Goal: Task Accomplishment & Management: Use online tool/utility

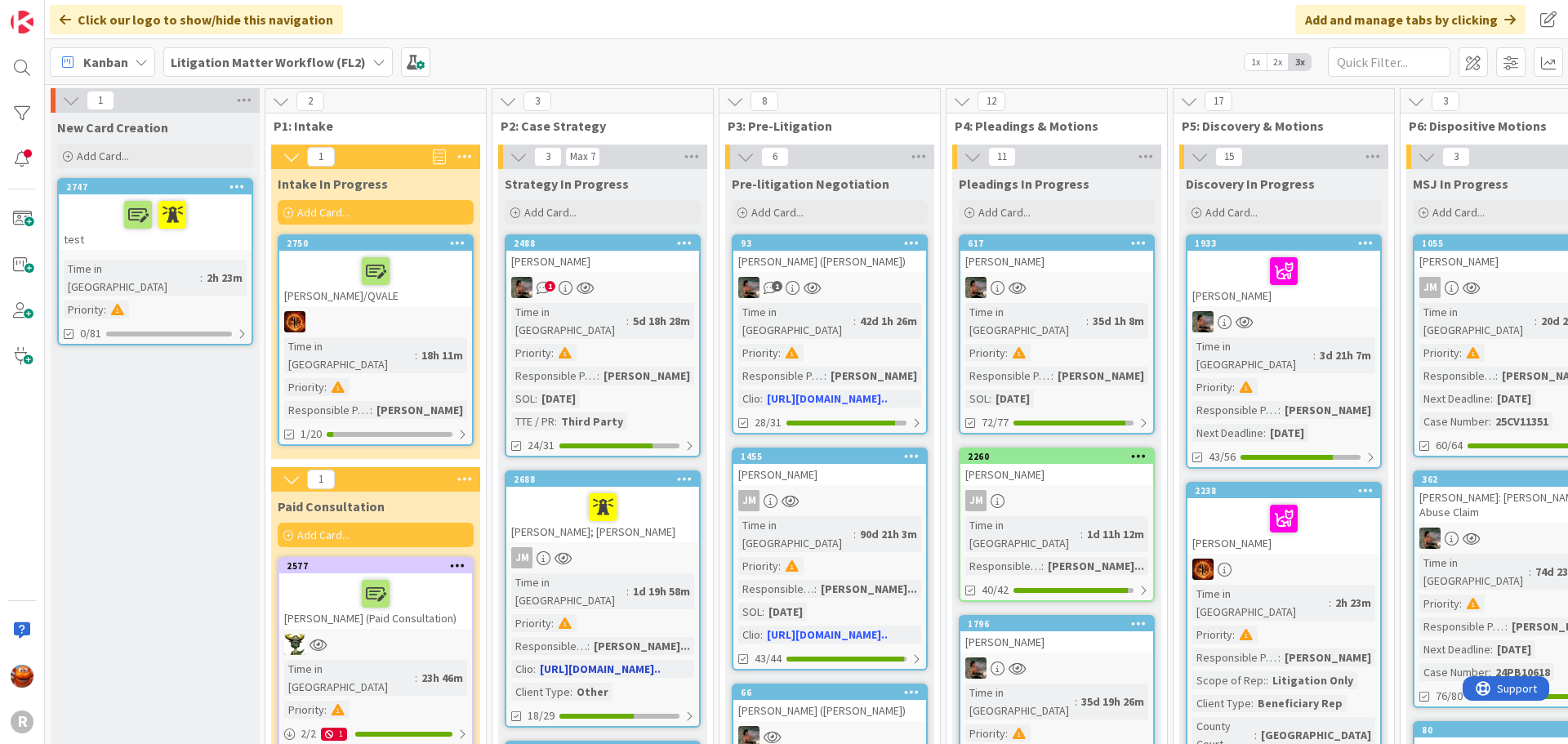
click at [654, 547] on div "JM" at bounding box center [603, 558] width 193 height 22
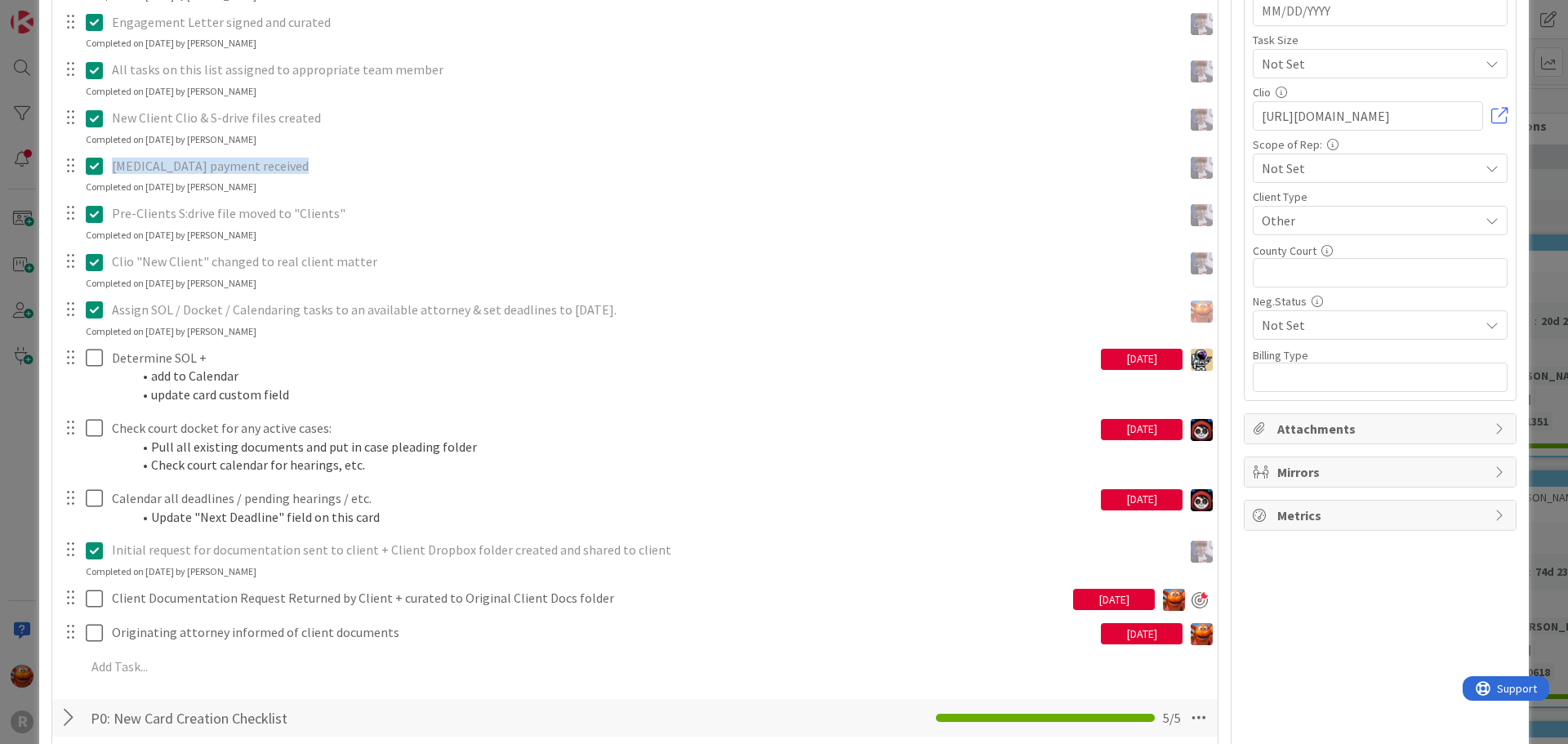
scroll to position [898, 0]
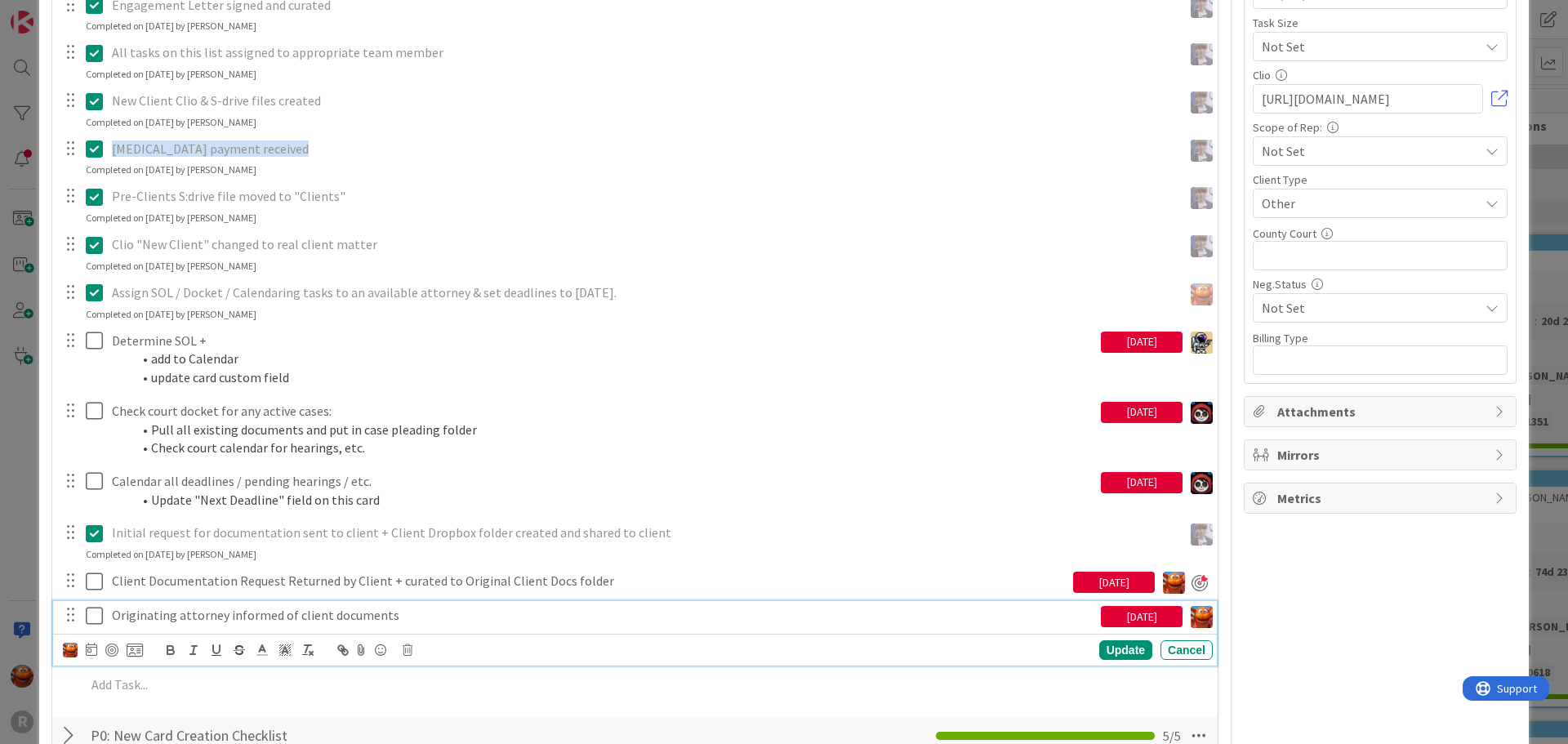
click at [223, 617] on p "Originating attorney informed of client documents" at bounding box center [603, 614] width 982 height 19
click at [108, 650] on div at bounding box center [111, 650] width 13 height 13
click at [27, 566] on div "ID 2688 Litigation Matter Workflow (FL2) Strategy In Progress Title 14 / 128 [P…" at bounding box center [784, 372] width 1568 height 744
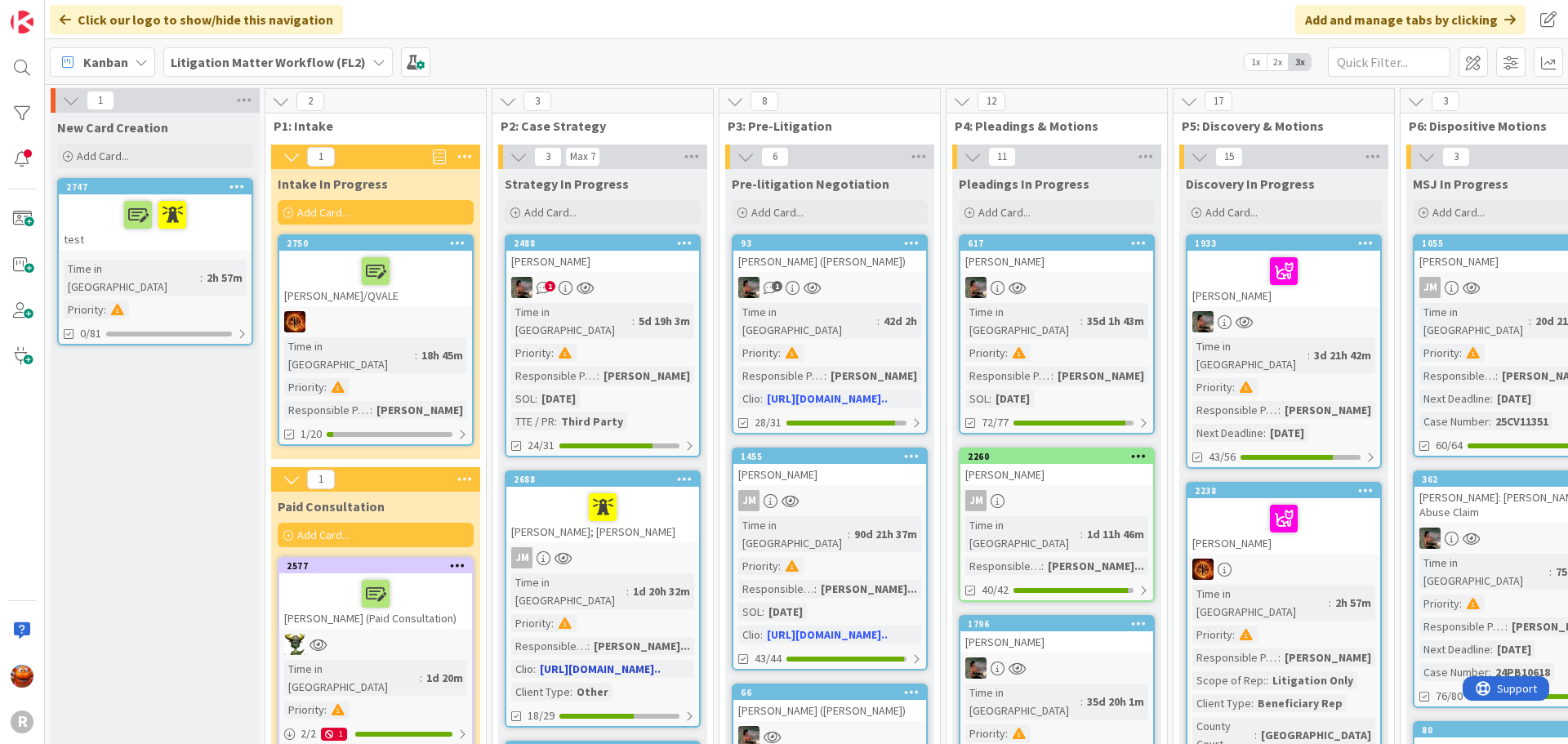
click at [663, 547] on div "JM" at bounding box center [603, 558] width 193 height 22
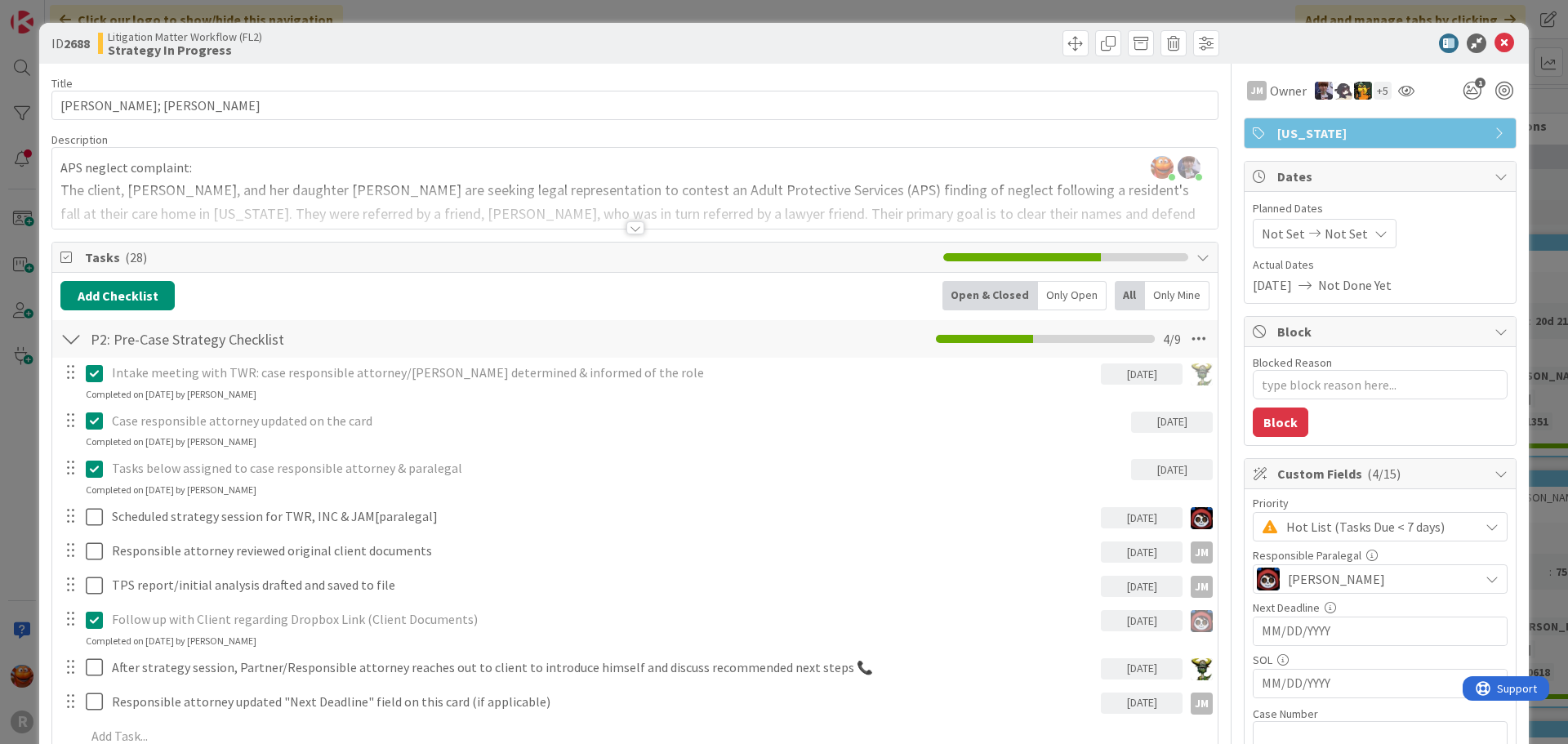
type textarea "x"
click at [679, 11] on div "ID 2688 Litigation Matter Workflow (FL2) Strategy In Progress Title 14 / 128 [P…" at bounding box center [784, 372] width 1568 height 744
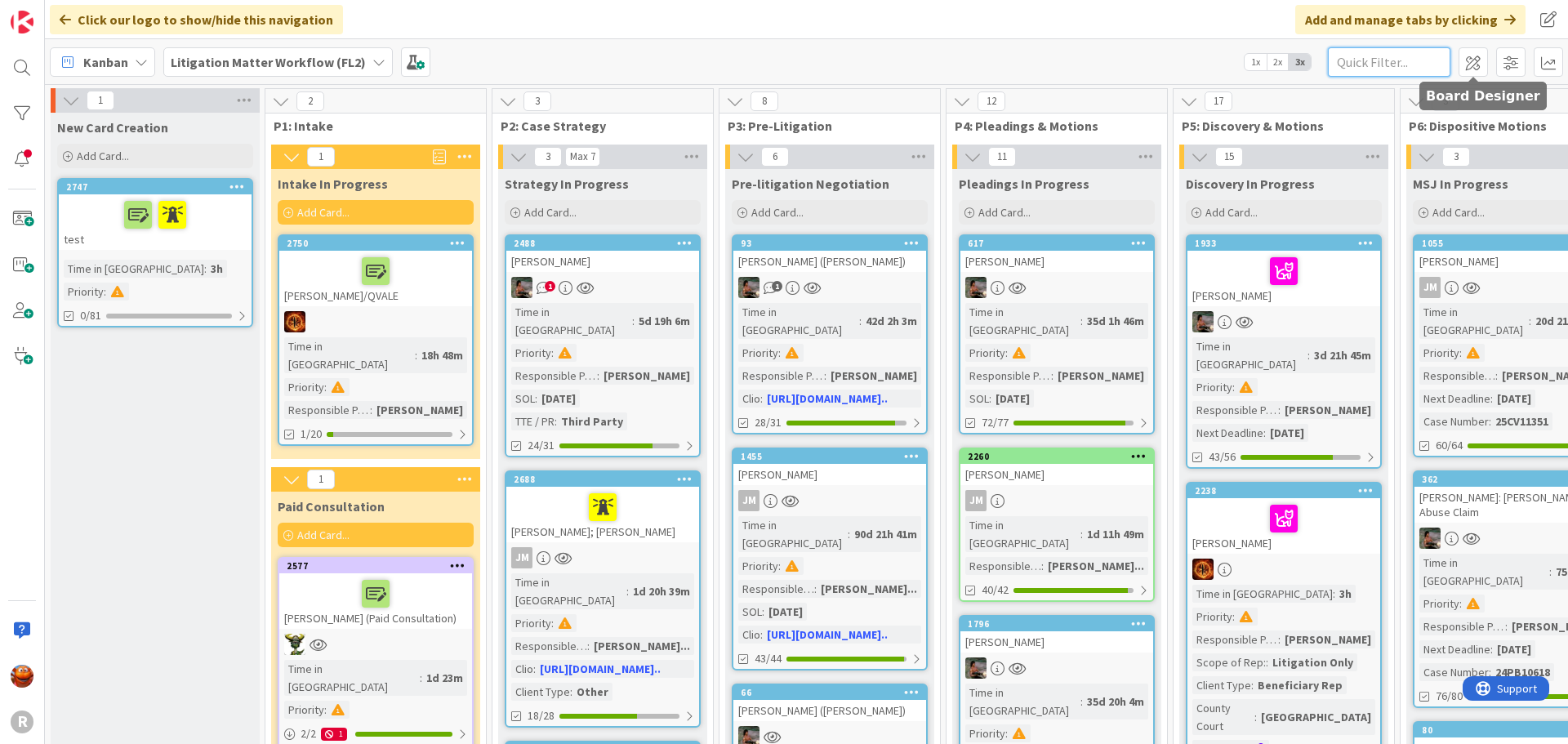
click at [1398, 58] on input "text" at bounding box center [1389, 62] width 123 height 29
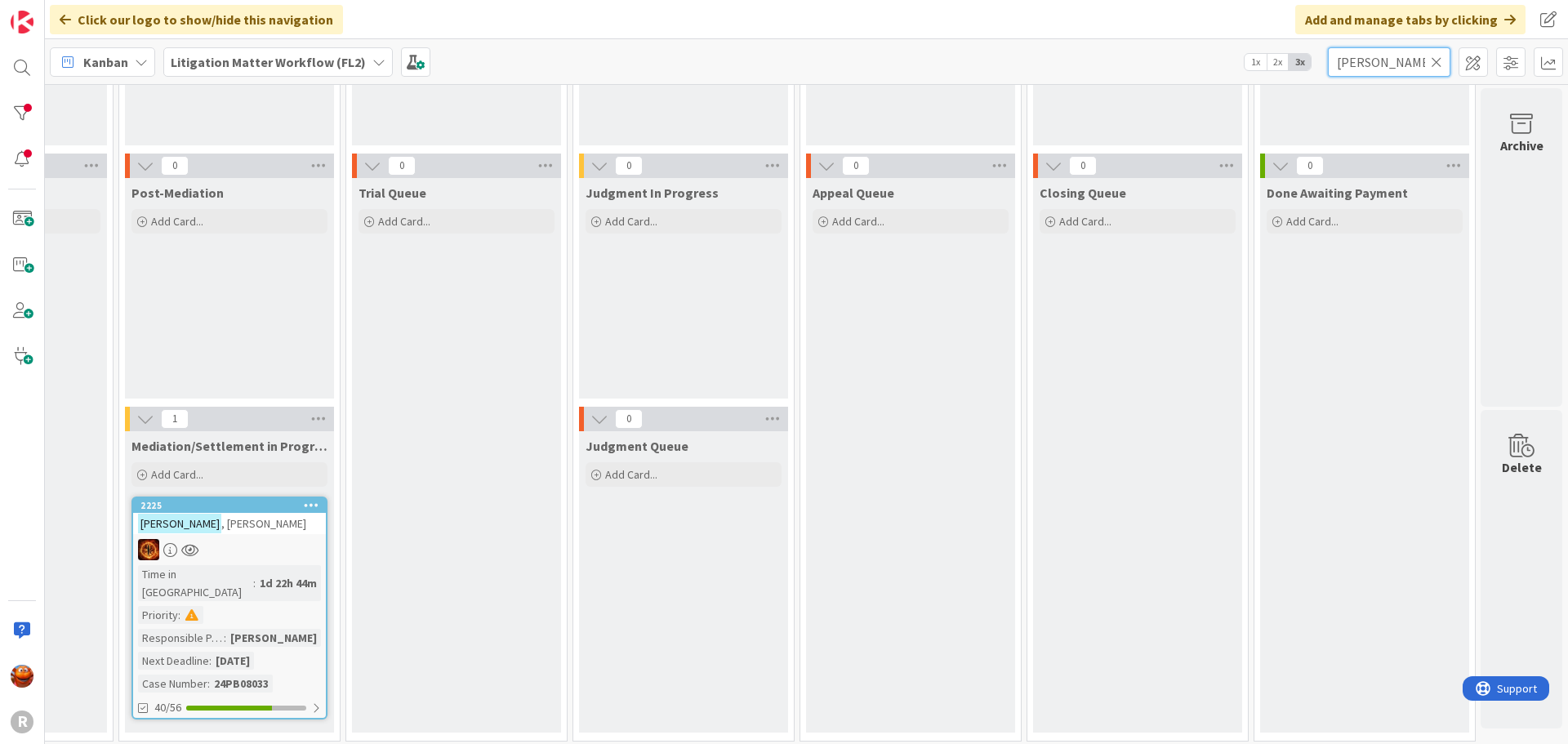
scroll to position [244, 1258]
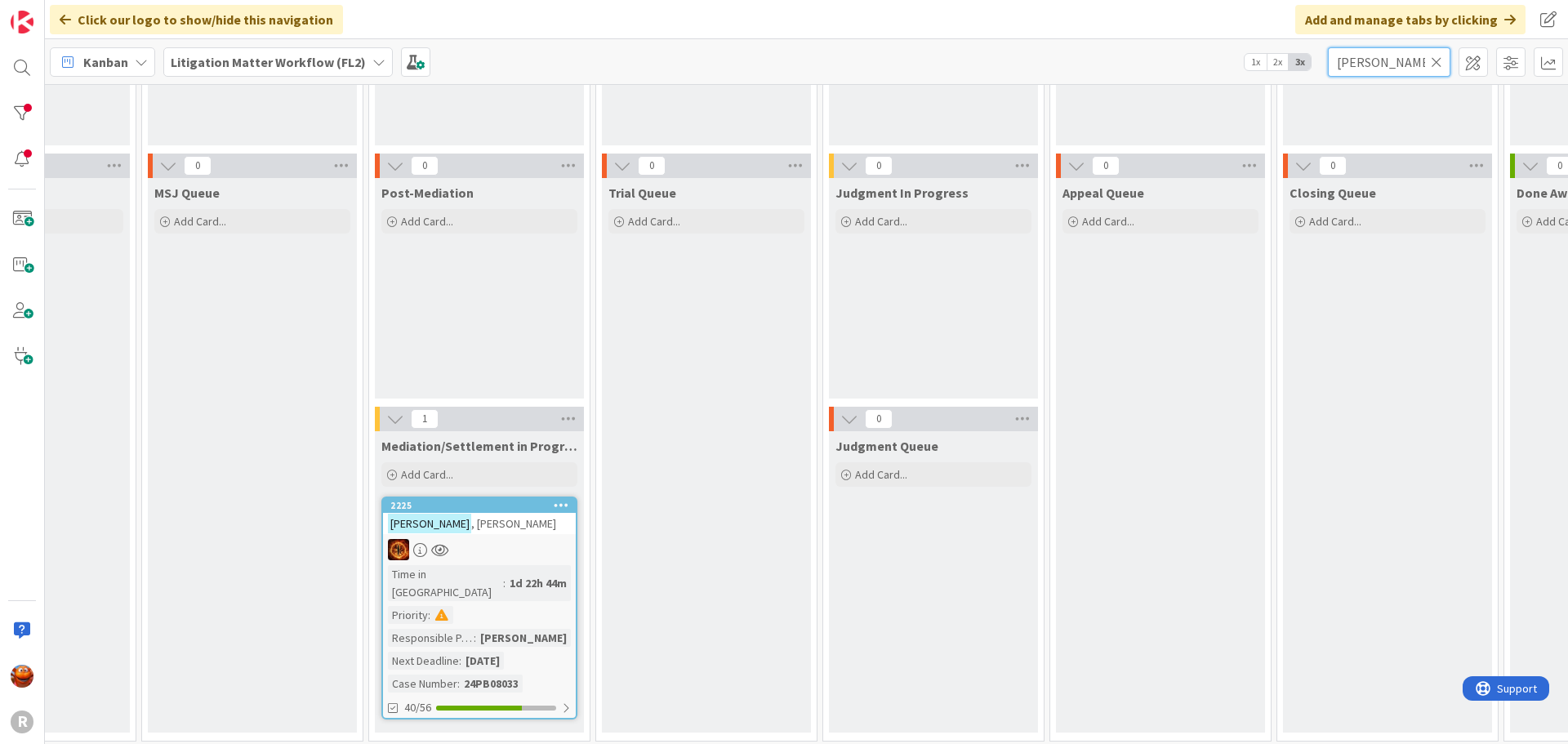
type input "[PERSON_NAME]"
click at [511, 547] on div at bounding box center [480, 549] width 193 height 22
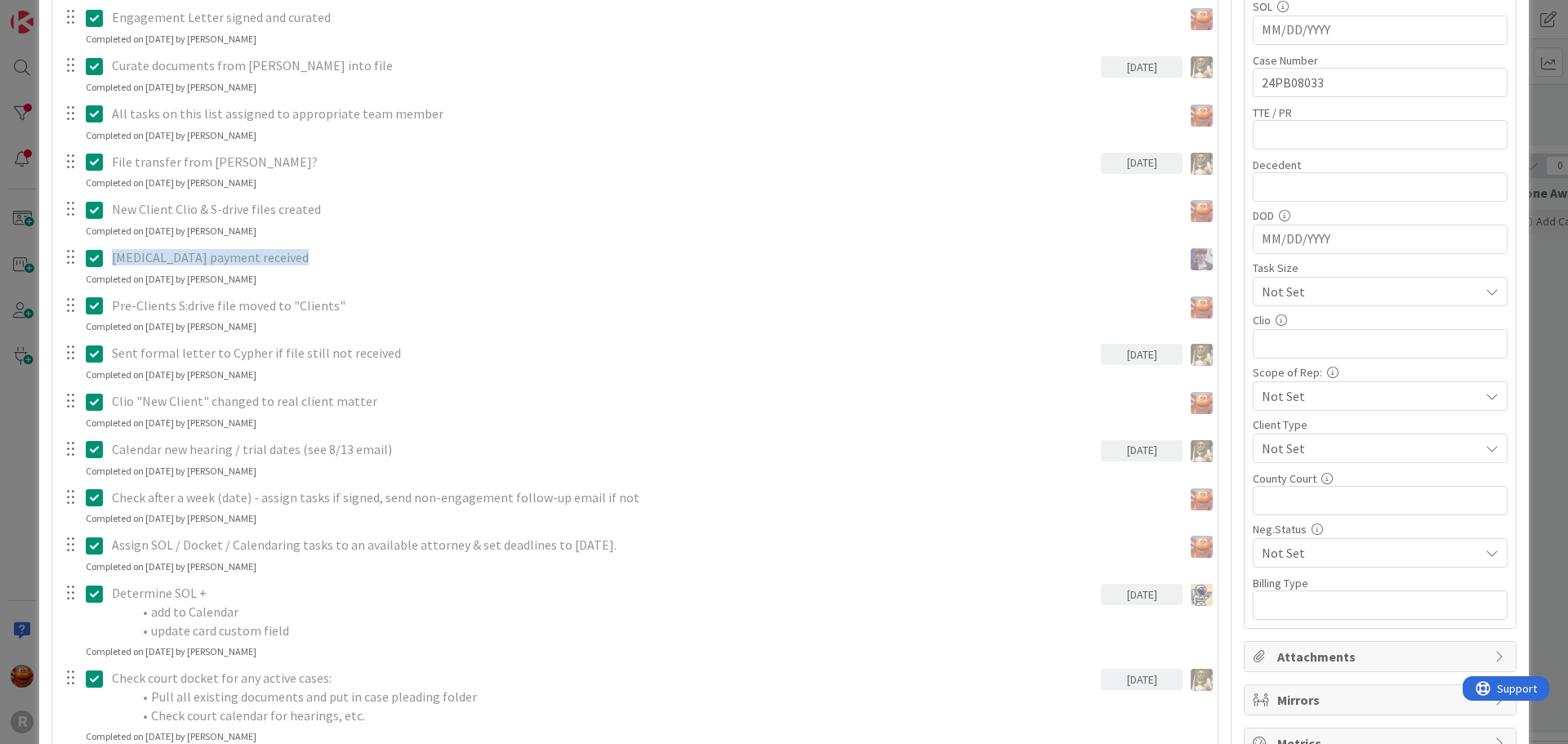
scroll to position [163, 0]
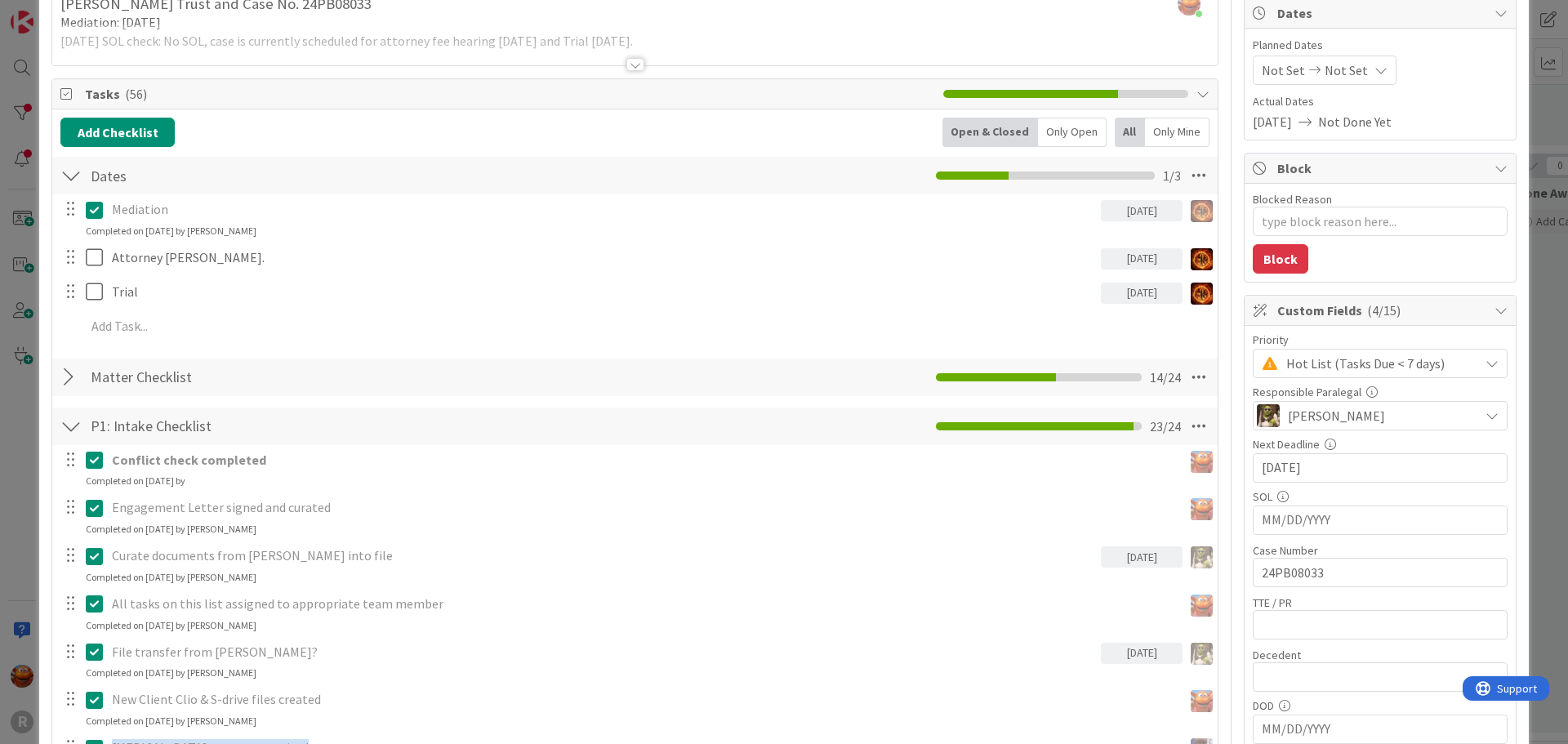
click at [67, 377] on div at bounding box center [71, 377] width 22 height 29
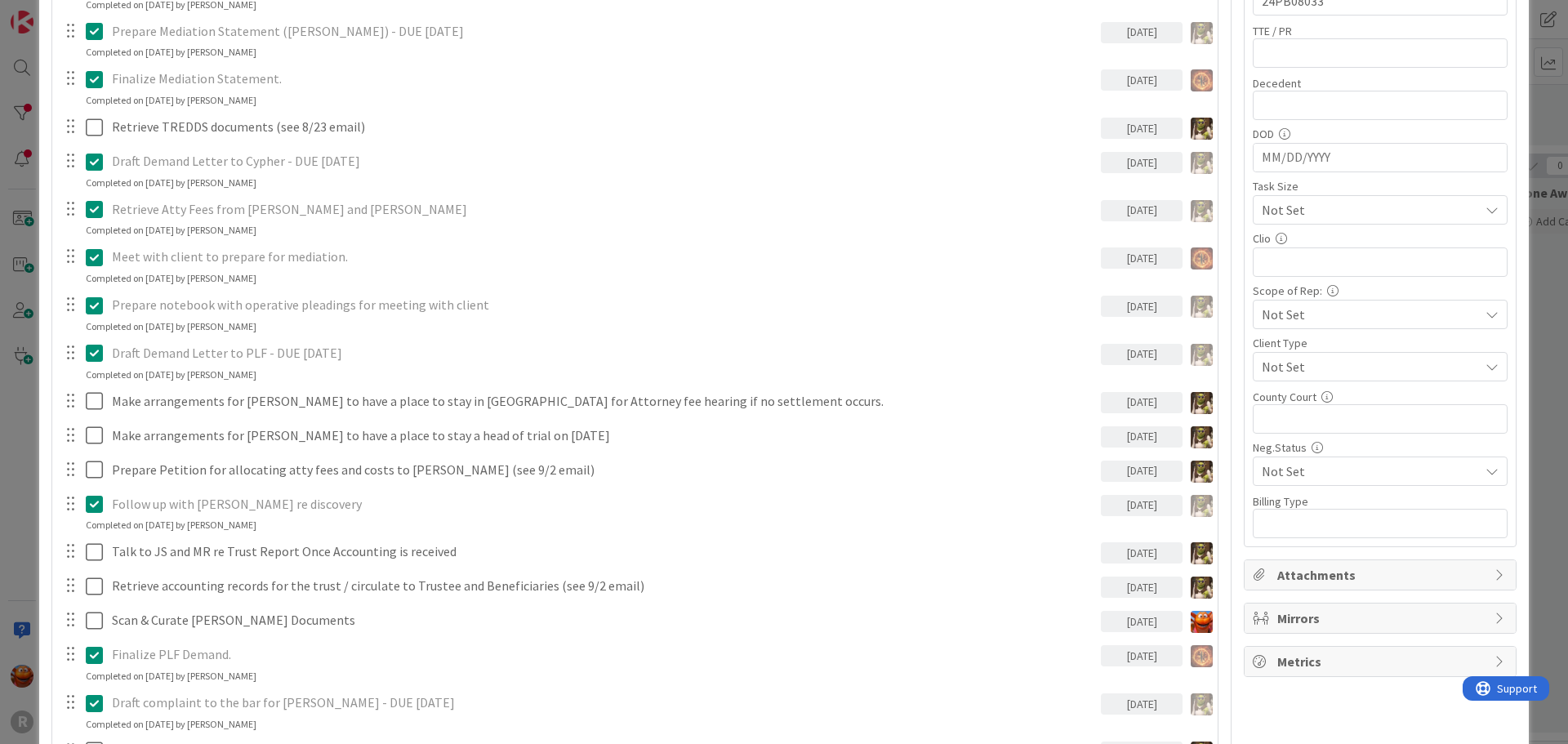
scroll to position [898, 0]
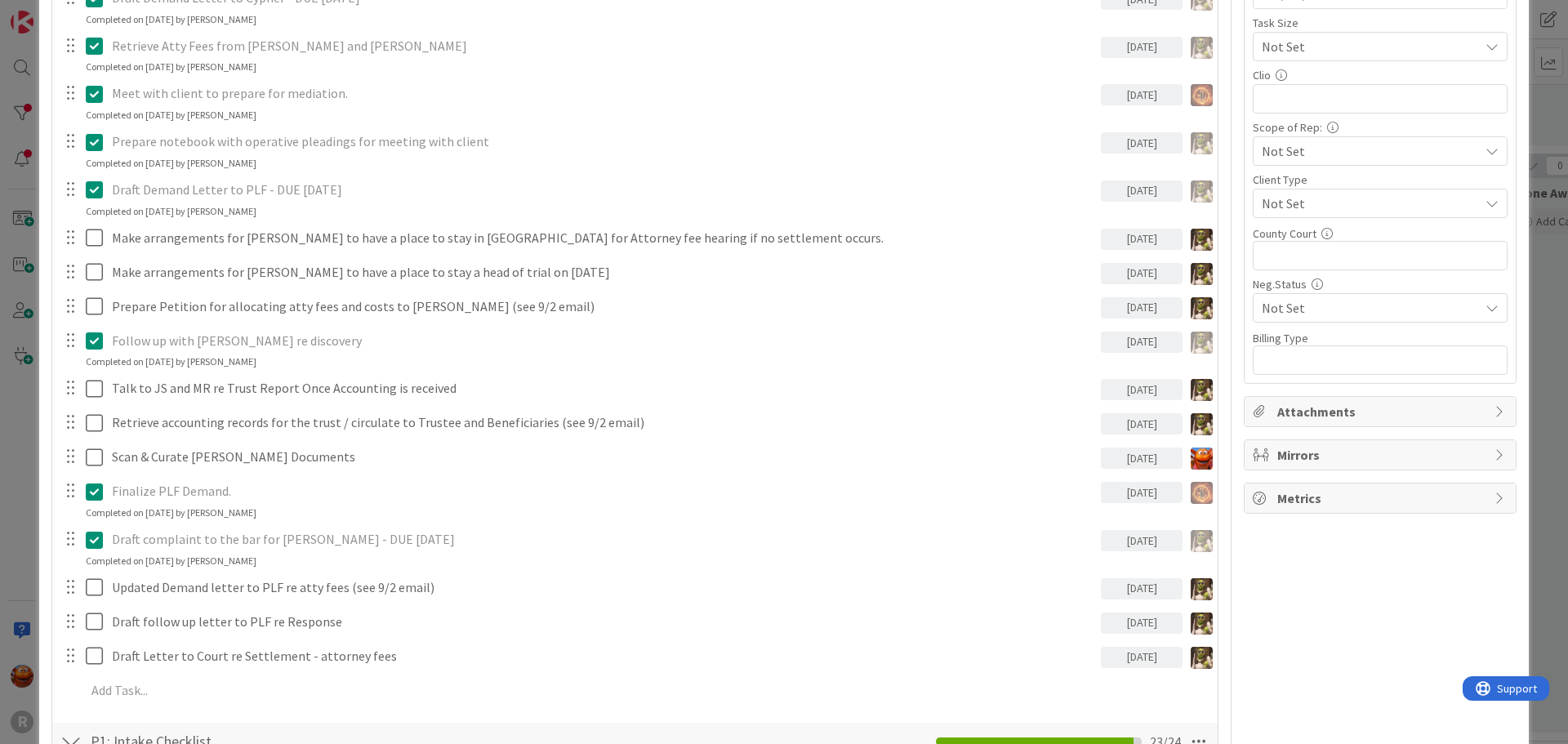
type textarea "x"
